Goal: Information Seeking & Learning: Learn about a topic

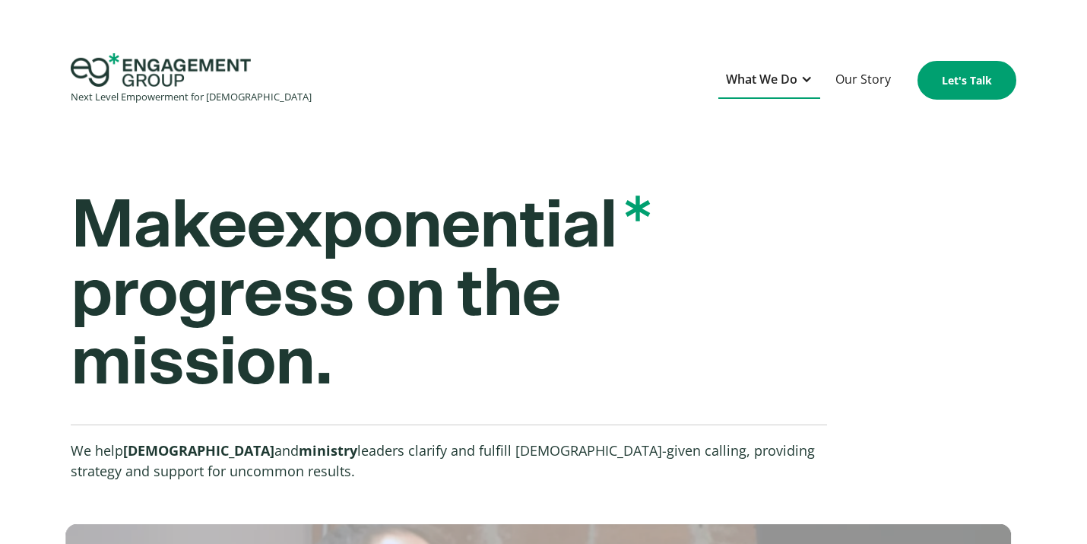
click at [763, 81] on div "What We Do" at bounding box center [761, 79] width 71 height 21
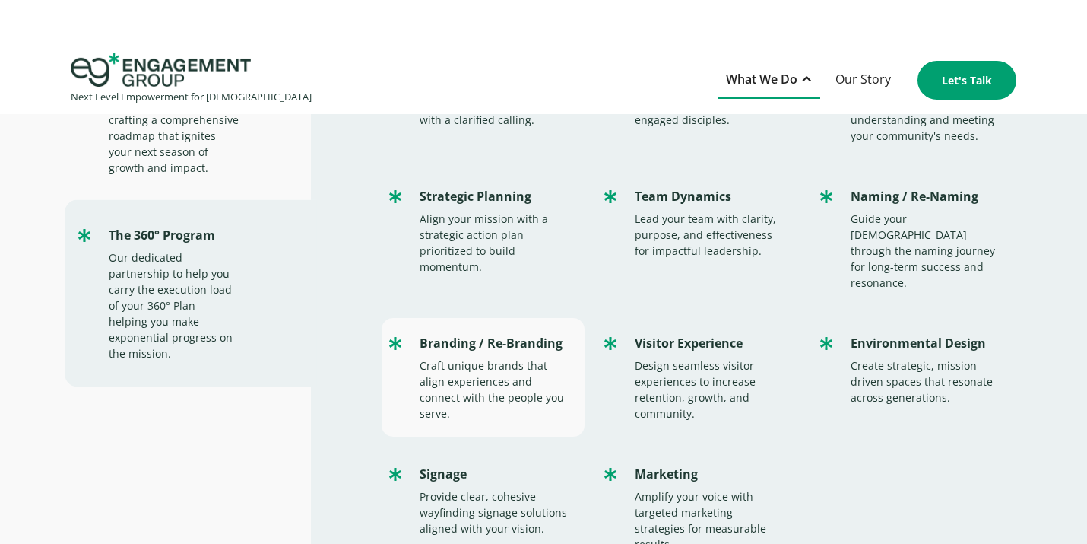
scroll to position [154, 0]
click at [471, 359] on div "Craft unique brands that align experiences and connect with the people you serv…" at bounding box center [495, 391] width 151 height 64
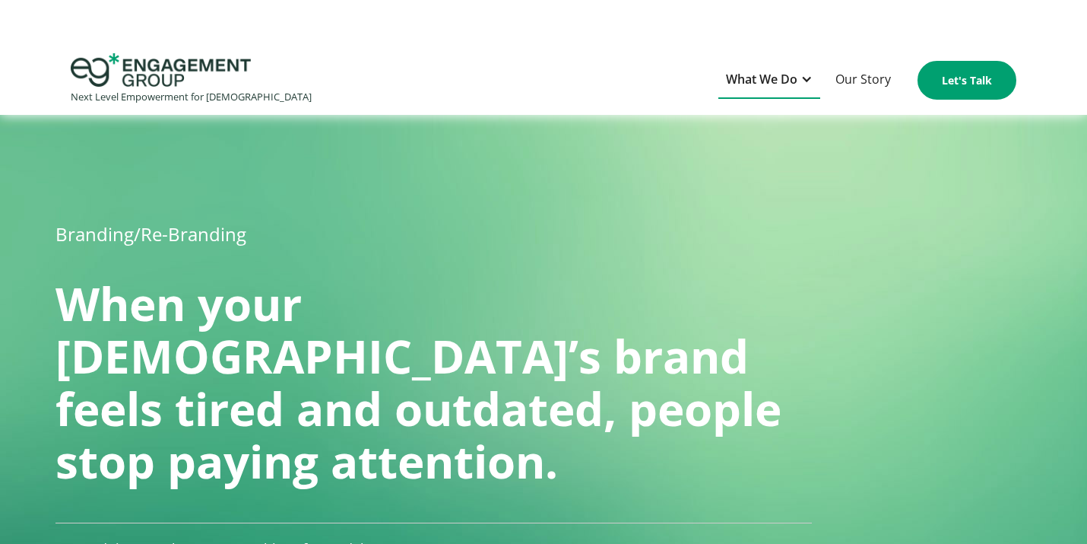
click at [761, 87] on div "What We Do" at bounding box center [761, 79] width 71 height 21
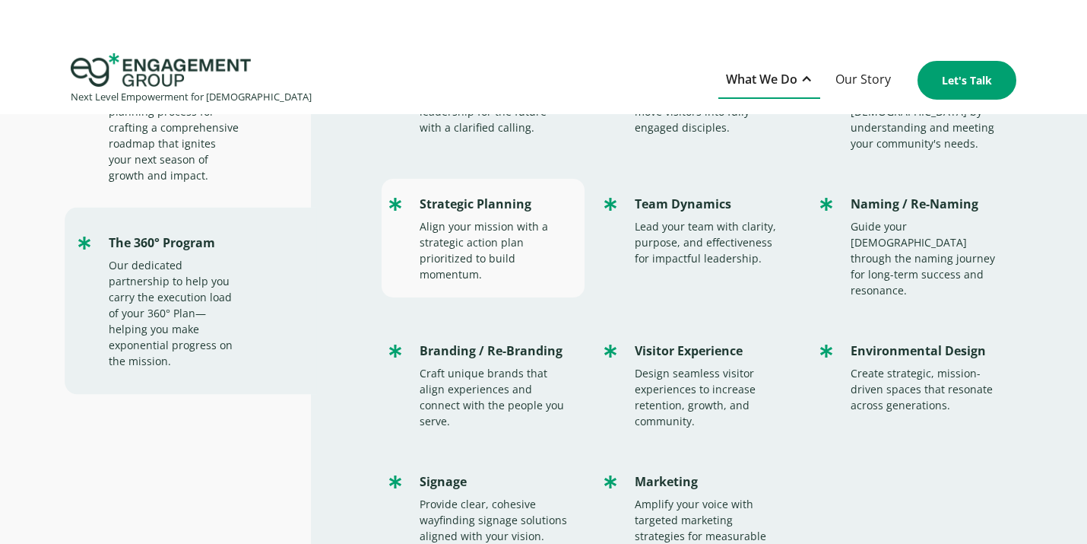
scroll to position [154, 0]
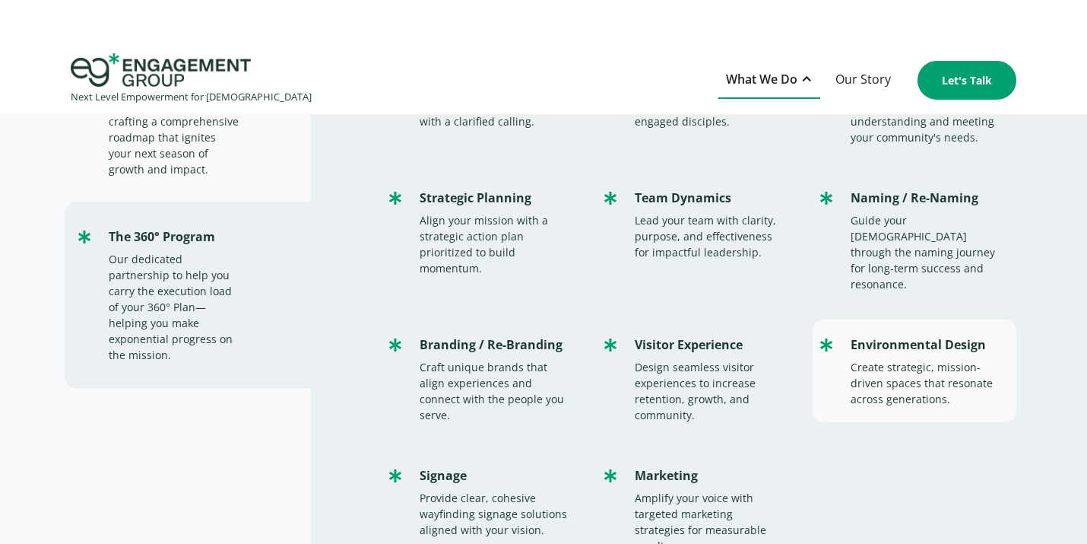
click at [884, 359] on div "Create strategic, mission-driven spaces that resonate across generations." at bounding box center [926, 383] width 151 height 48
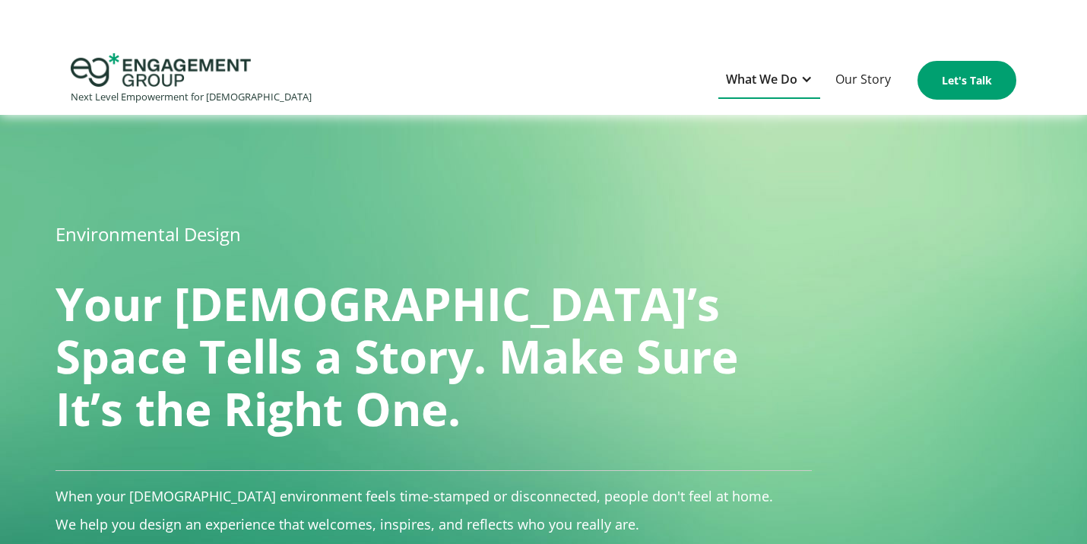
click at [760, 72] on div "What We Do" at bounding box center [761, 79] width 71 height 21
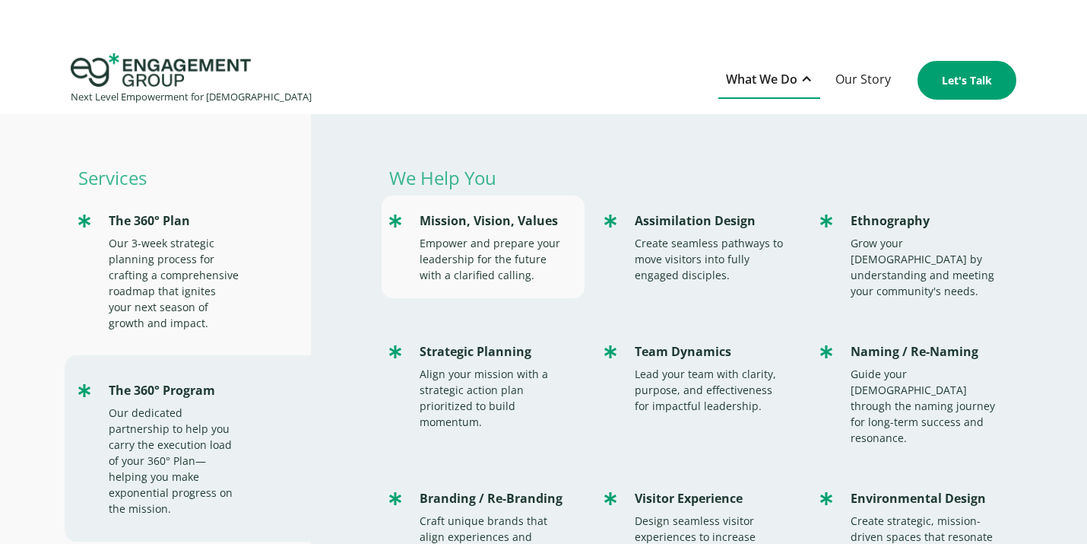
scroll to position [-2, 0]
click at [485, 287] on div "Mission, Vision, Values Empower and prepare your leadership for the future with…" at bounding box center [484, 246] width 204 height 103
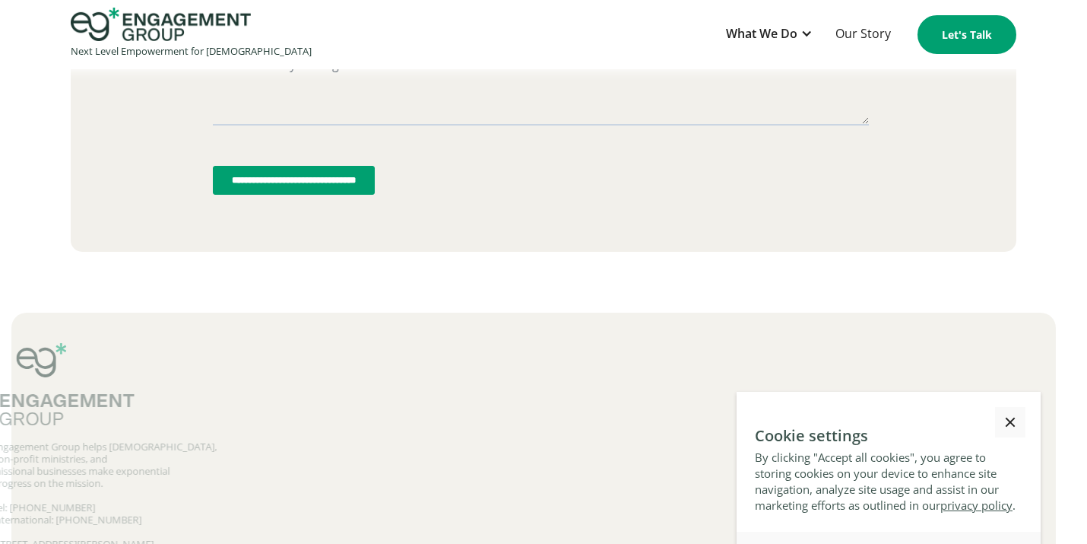
scroll to position [4317, 0]
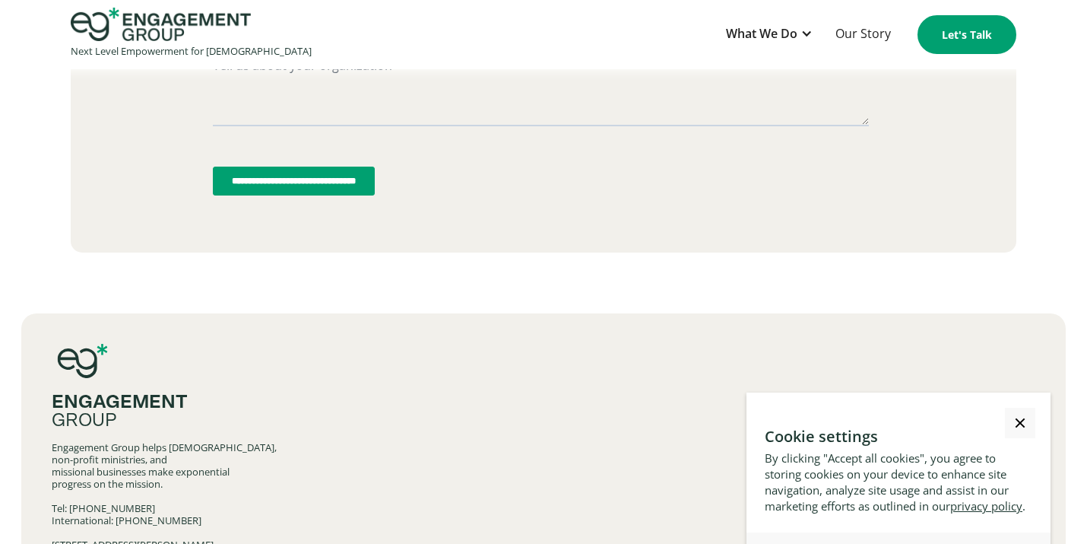
click at [1017, 418] on div at bounding box center [1021, 423] width 10 height 10
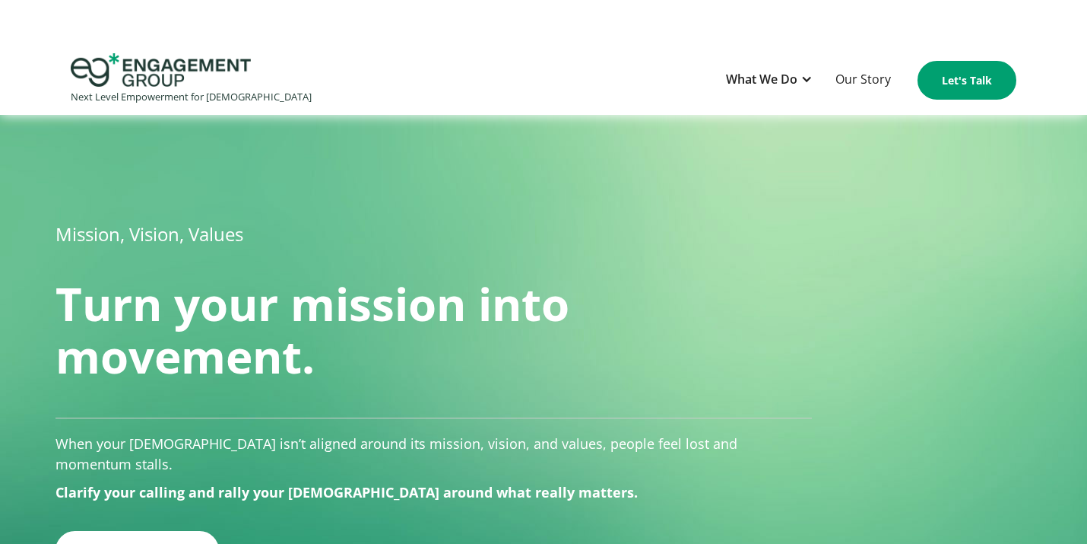
scroll to position [0, 0]
click at [773, 75] on div "What We Do" at bounding box center [761, 79] width 71 height 21
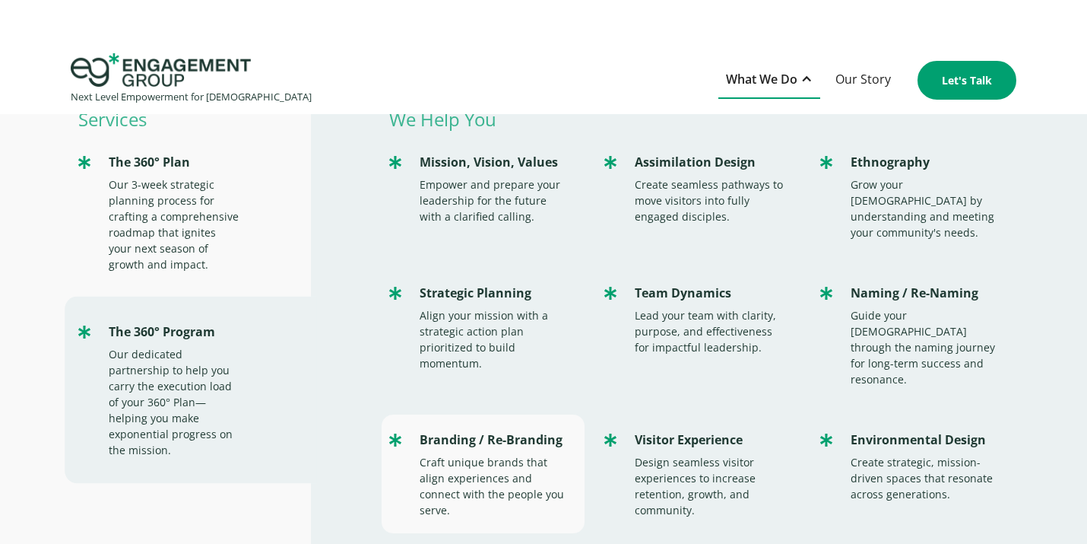
scroll to position [59, 0]
click at [500, 453] on div "Craft unique brands that align experiences and connect with the people you serv…" at bounding box center [495, 485] width 151 height 64
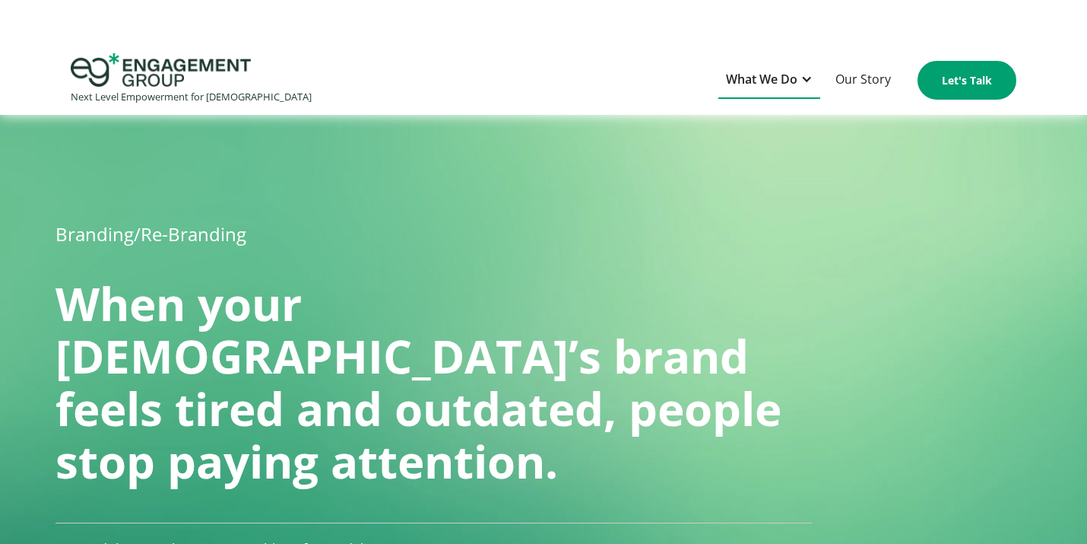
click at [779, 81] on div "What We Do" at bounding box center [761, 79] width 71 height 21
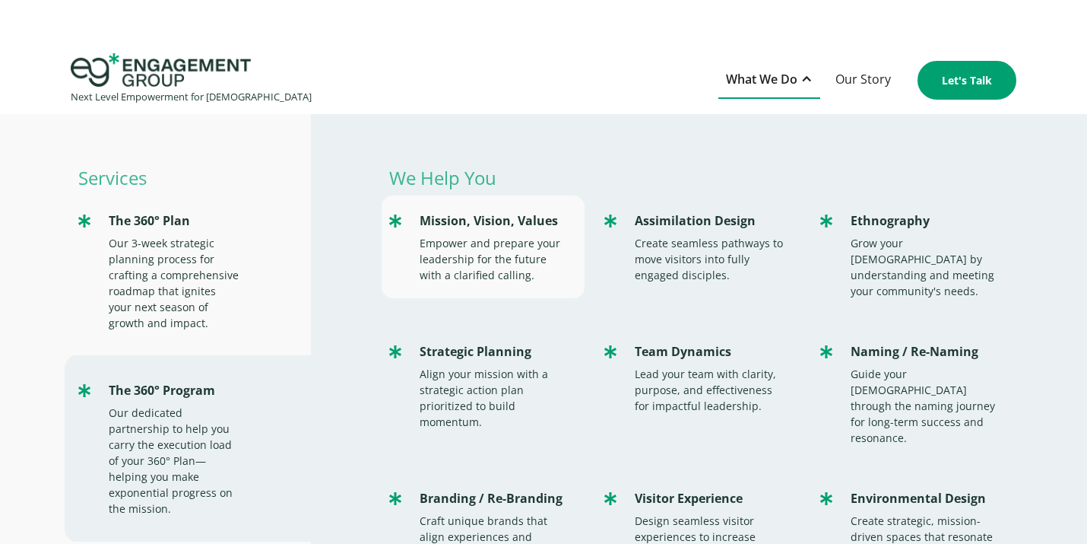
click at [486, 251] on div "Empower and prepare your leadership for the future with a clarified calling." at bounding box center [495, 259] width 151 height 48
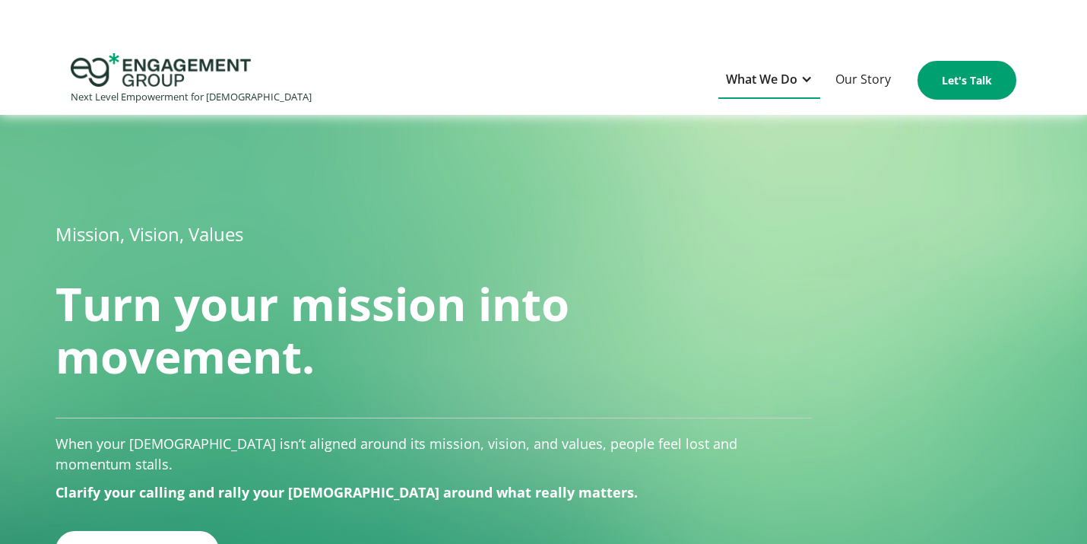
click at [773, 86] on div "What We Do" at bounding box center [761, 79] width 71 height 21
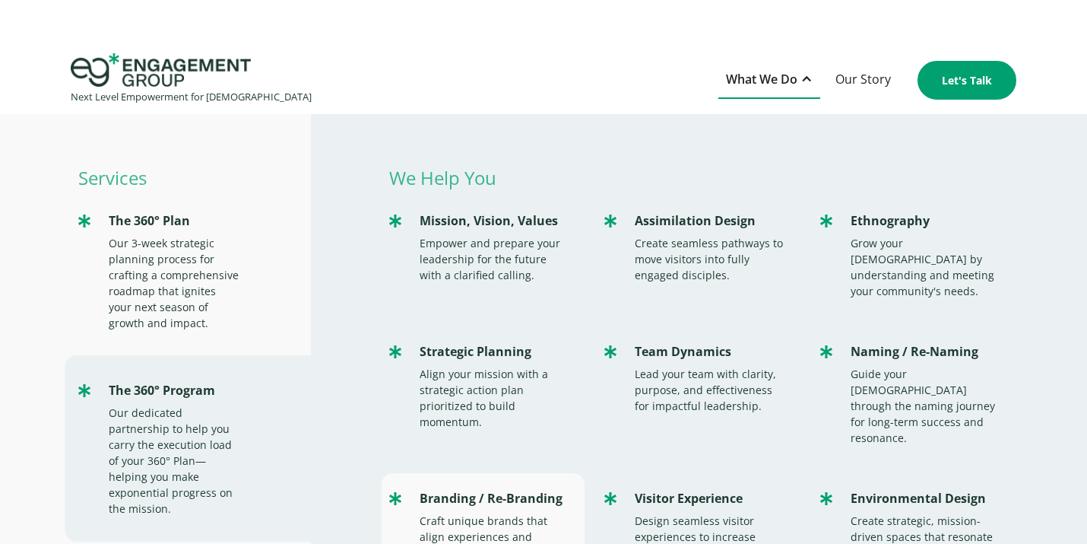
click at [470, 478] on div "Branding / Re-Branding Craft unique brands that align experiences and connect w…" at bounding box center [484, 532] width 204 height 119
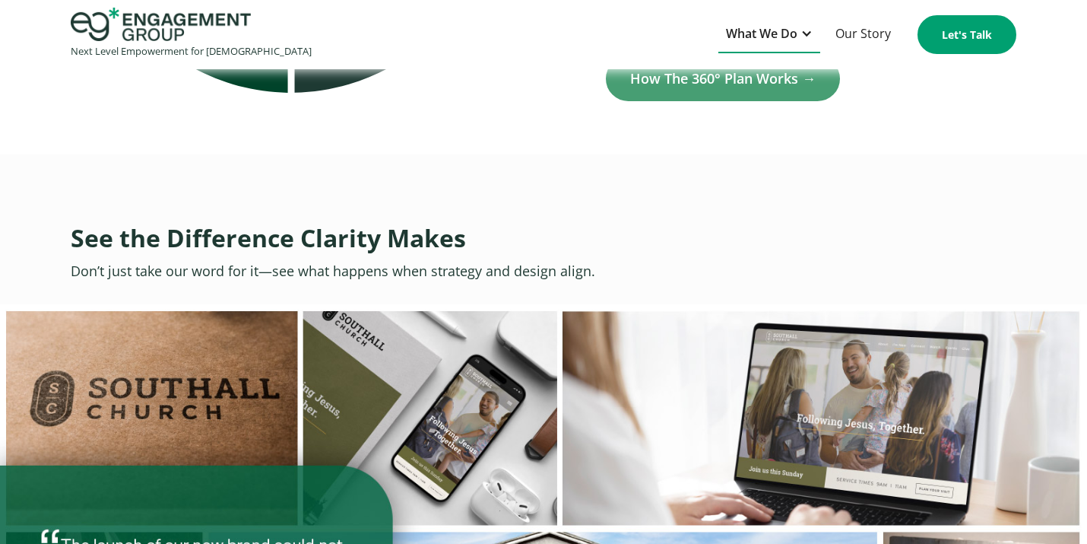
click at [758, 27] on div "What We Do" at bounding box center [761, 34] width 71 height 21
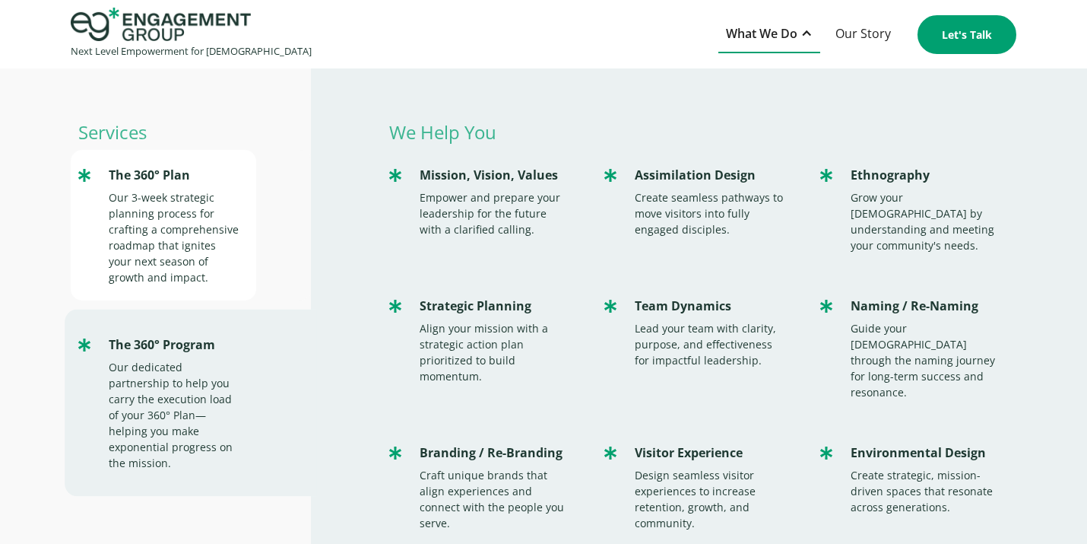
click at [133, 211] on div "Our 3-week strategic planning process for crafting a comprehensive roadmap that…" at bounding box center [175, 237] width 132 height 96
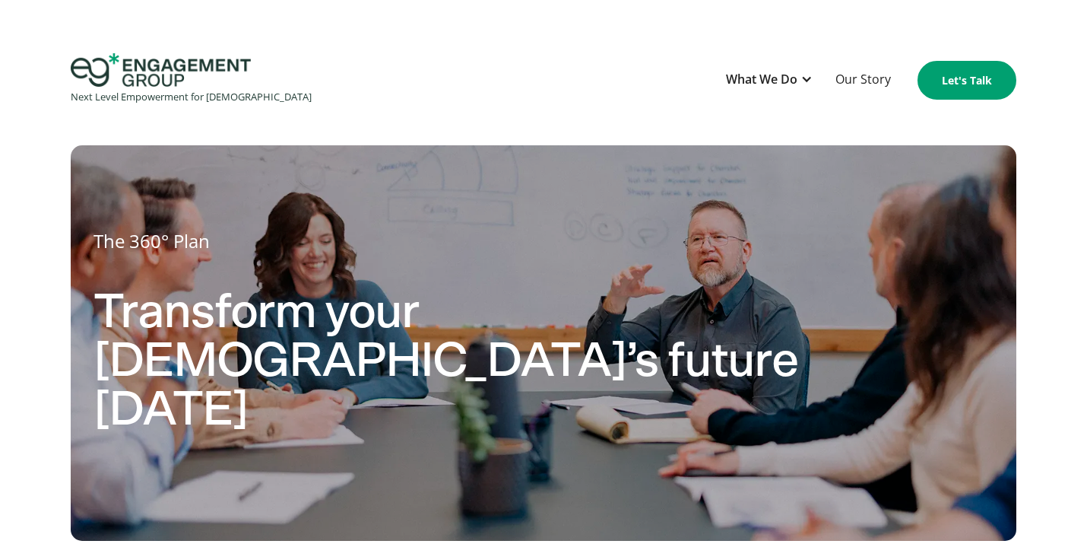
click at [190, 77] on img "home" at bounding box center [161, 69] width 180 height 33
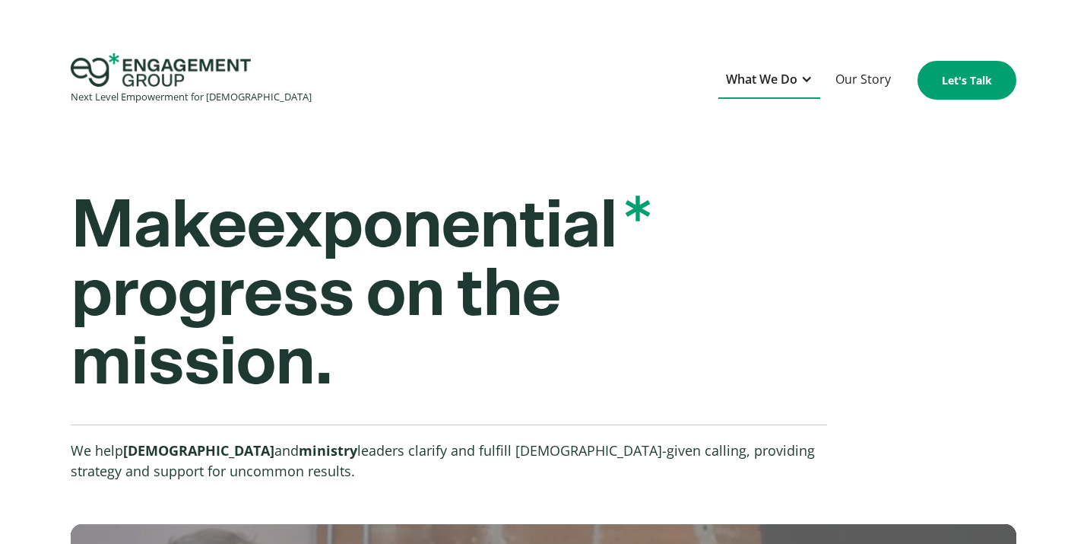
click at [767, 79] on div "What We Do" at bounding box center [761, 79] width 71 height 21
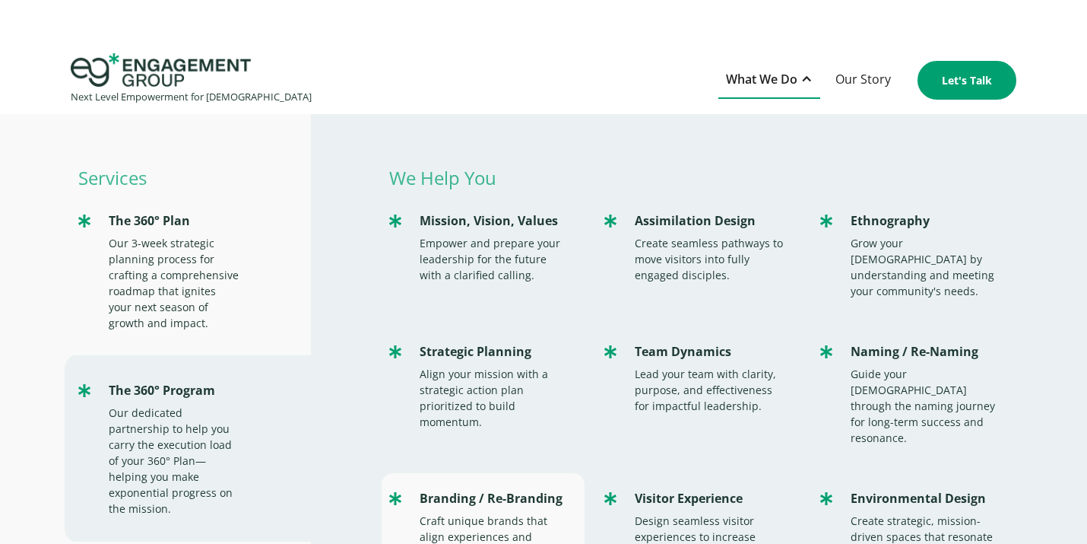
click at [487, 513] on div "Craft unique brands that align experiences and connect with the people you serv…" at bounding box center [495, 545] width 151 height 64
